Goal: Ask a question

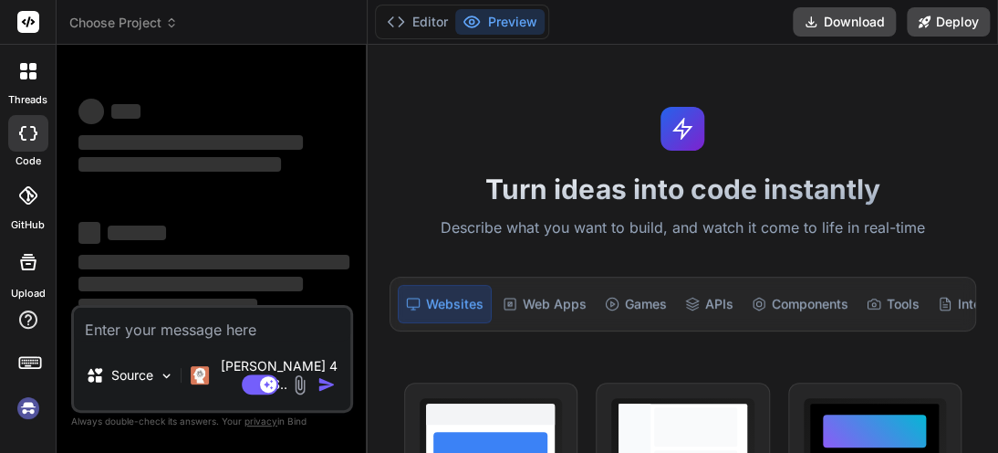
drag, startPoint x: 368, startPoint y: 132, endPoint x: 344, endPoint y: 135, distance: 23.9
click at [367, 132] on div "Choose Project Created with Pixso. Bind AI Web Search Created with Pixso. Code …" at bounding box center [528, 226] width 942 height 453
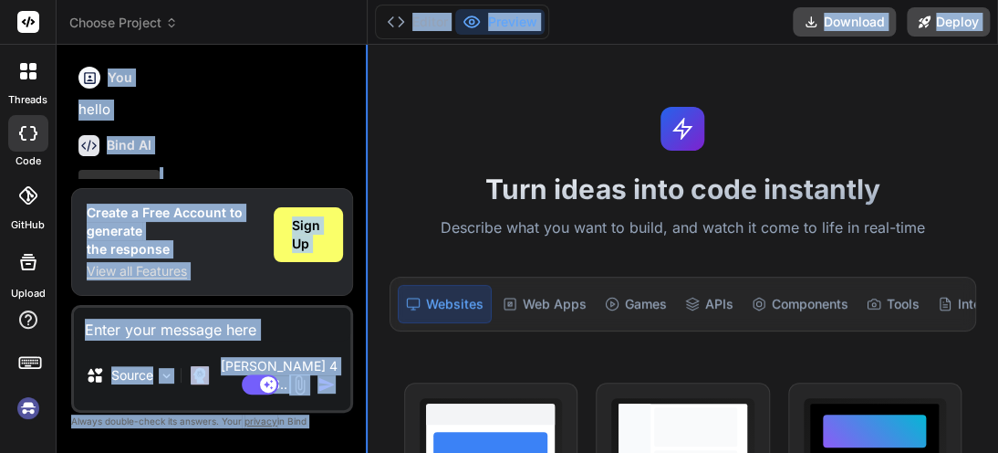
scroll to position [60, 0]
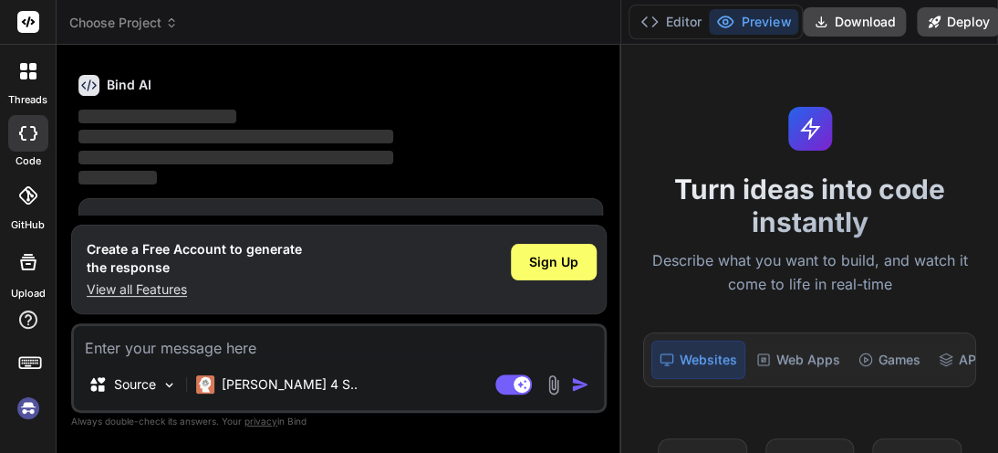
drag, startPoint x: 365, startPoint y: 133, endPoint x: 876, endPoint y: 136, distance: 510.9
click at [879, 136] on div "Choose Project Created with Pixso. Bind AI Web Search Created with Pixso. Code …" at bounding box center [528, 226] width 942 height 453
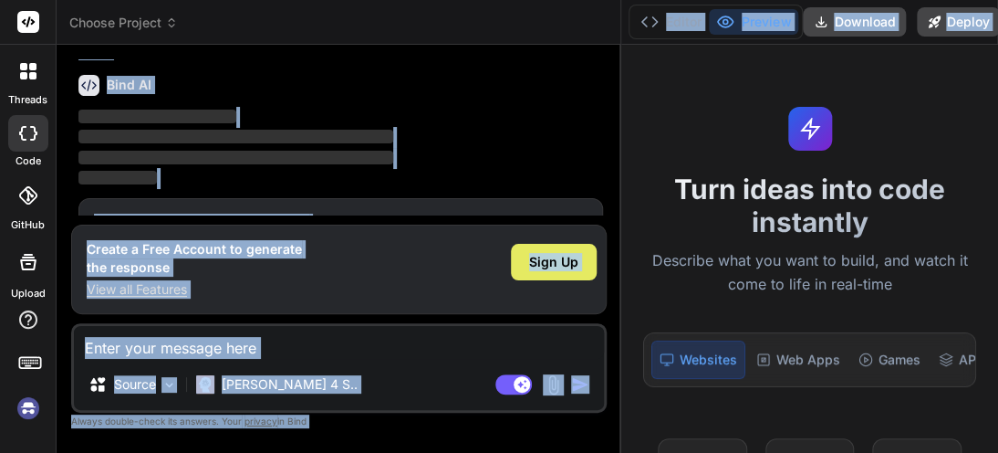
type textarea "x"
click at [540, 261] on span "Sign Up" at bounding box center [553, 262] width 49 height 18
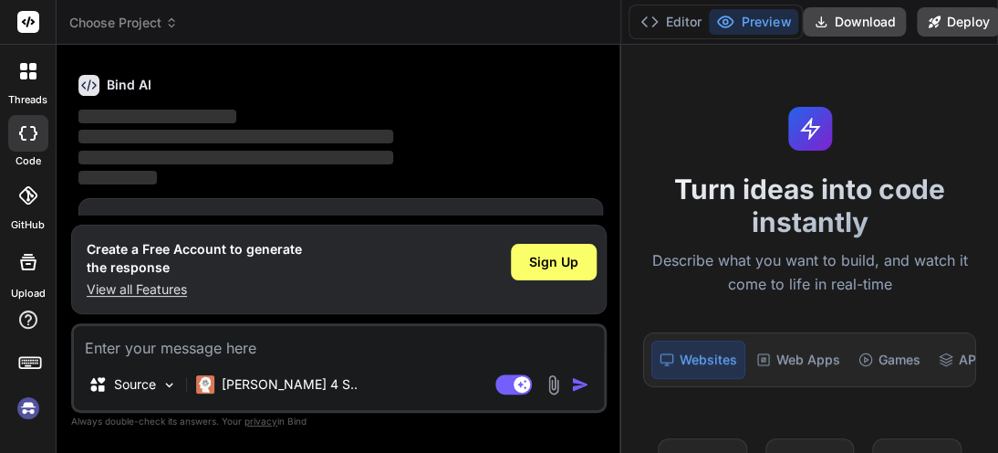
click at [193, 346] on textarea at bounding box center [339, 342] width 530 height 33
paste textarea "How has the Record Type filter setup in related lists been simplified? Filters …"
type textarea "How has the Record Type filter setup in related lists been simplified? Filters …"
type textarea "x"
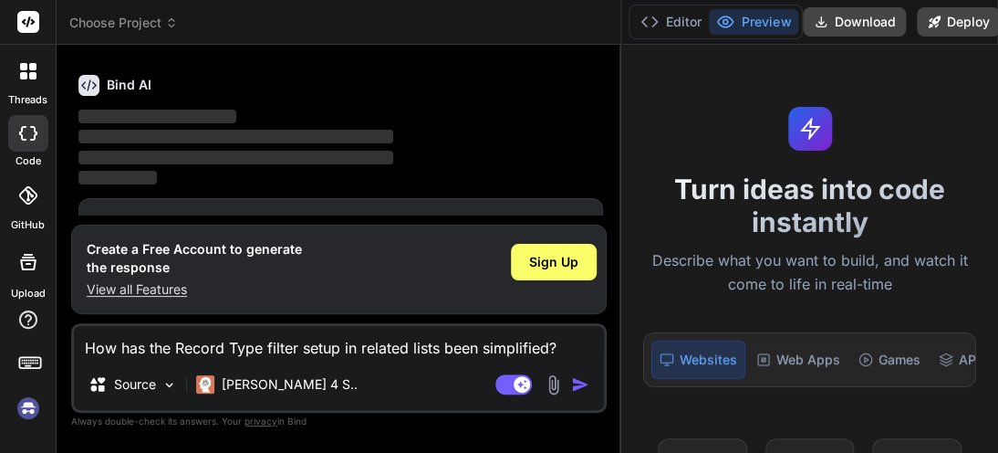
scroll to position [46, 0]
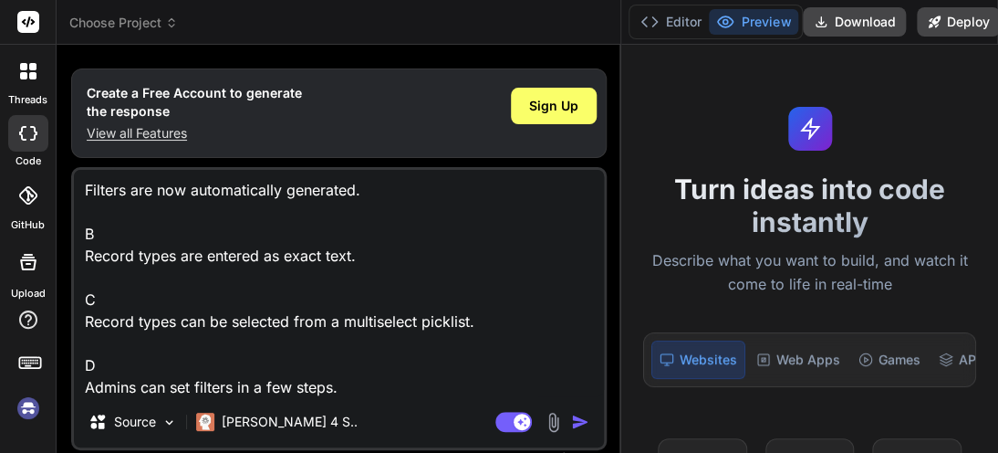
type textarea "How has the Record Type filter setup in related lists been simplified? Filters …"
click at [575, 414] on img "button" at bounding box center [580, 421] width 18 height 18
drag, startPoint x: 619, startPoint y: 192, endPoint x: 716, endPoint y: 177, distance: 97.8
click at [716, 177] on div "Choose Project Created with Pixso. Bind AI Web Search Created with Pixso. Code …" at bounding box center [528, 226] width 942 height 453
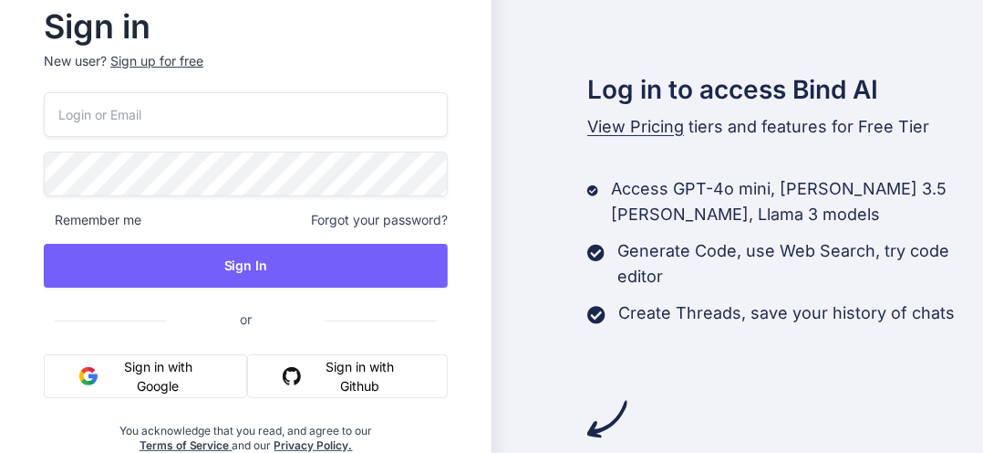
click at [156, 376] on button "Sign in with Google" at bounding box center [145, 376] width 203 height 44
click at [177, 92] on input "email" at bounding box center [246, 114] width 404 height 45
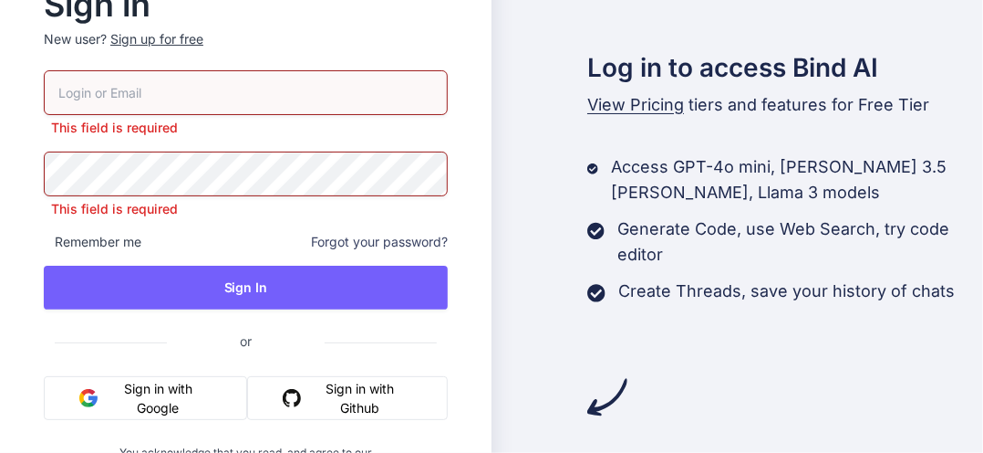
click at [150, 121] on div "This field is required" at bounding box center [246, 103] width 404 height 67
